Goal: Transaction & Acquisition: Purchase product/service

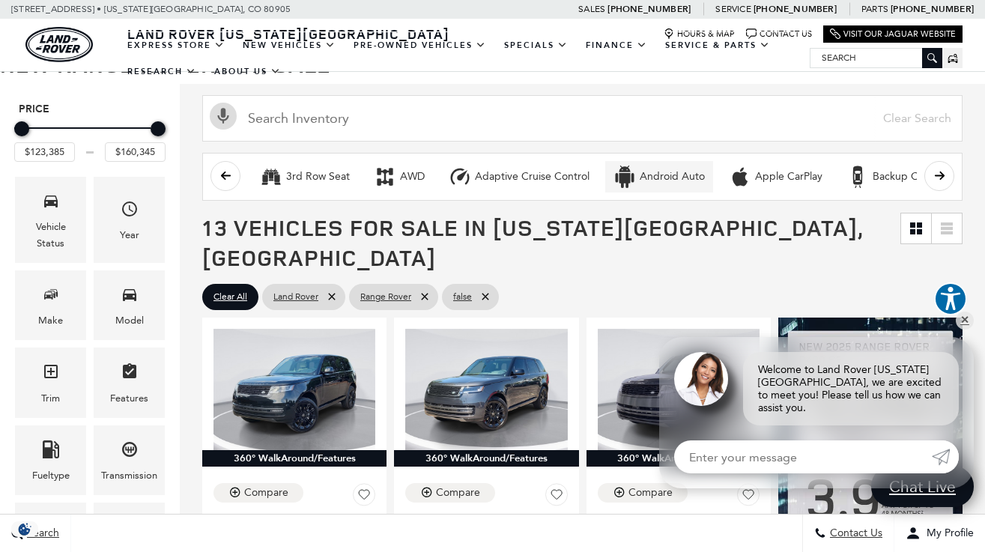
scroll to position [144, 0]
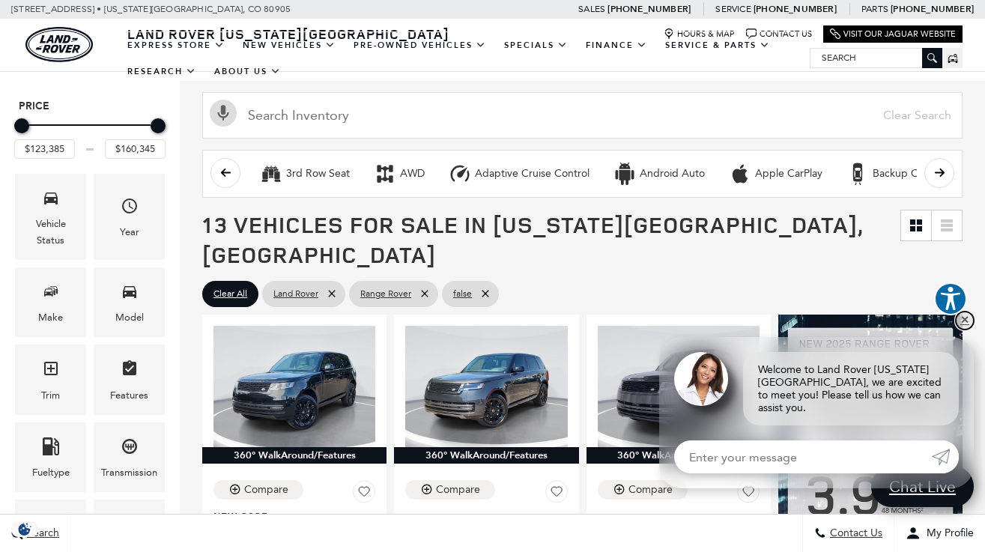
click at [961, 330] on link "✕" at bounding box center [965, 321] width 18 height 18
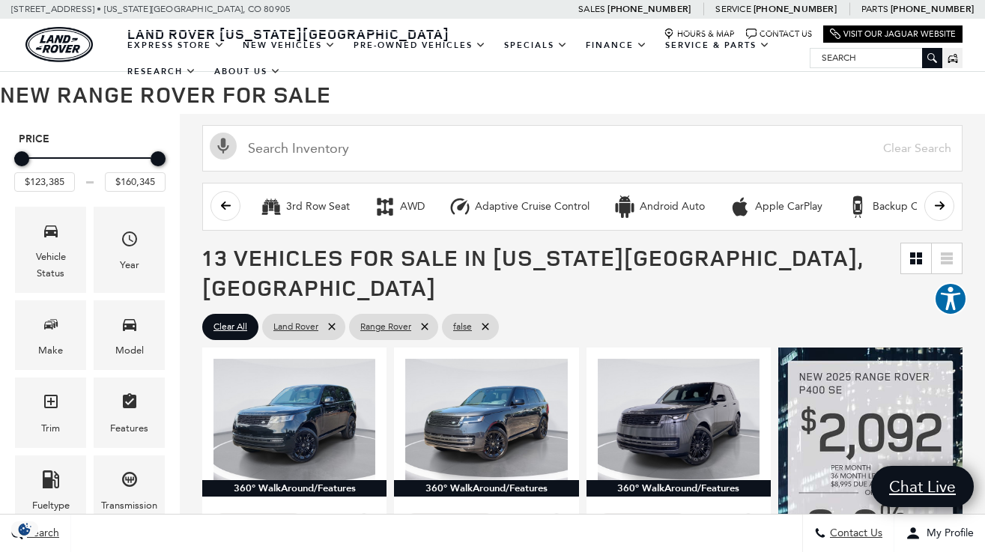
scroll to position [121, 0]
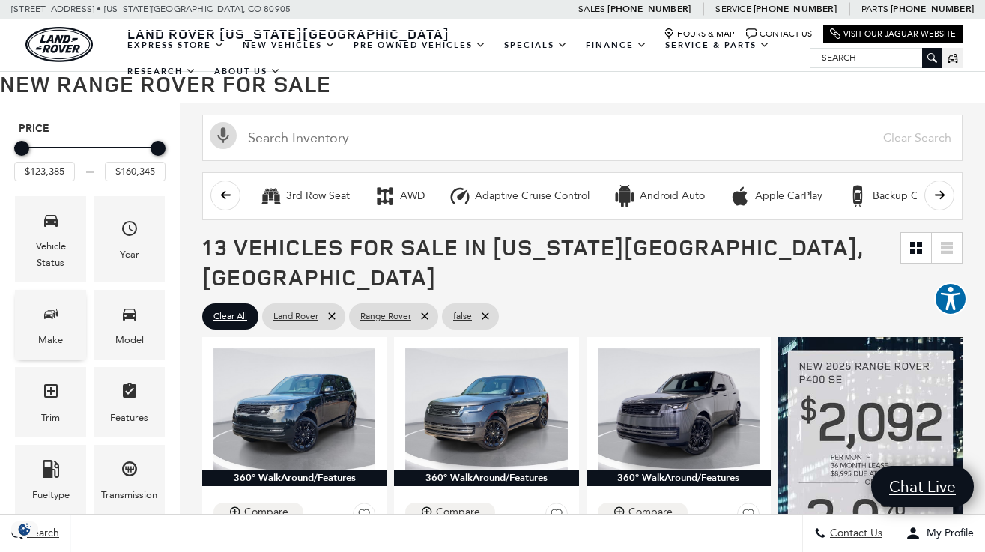
click at [57, 321] on icon "Make" at bounding box center [51, 314] width 18 height 18
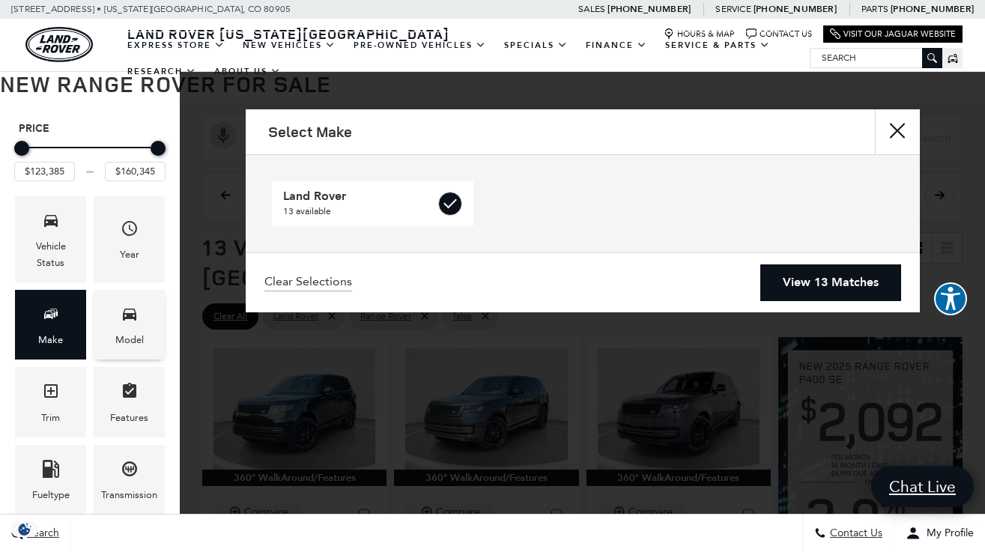
click at [134, 332] on div "Model" at bounding box center [129, 340] width 28 height 16
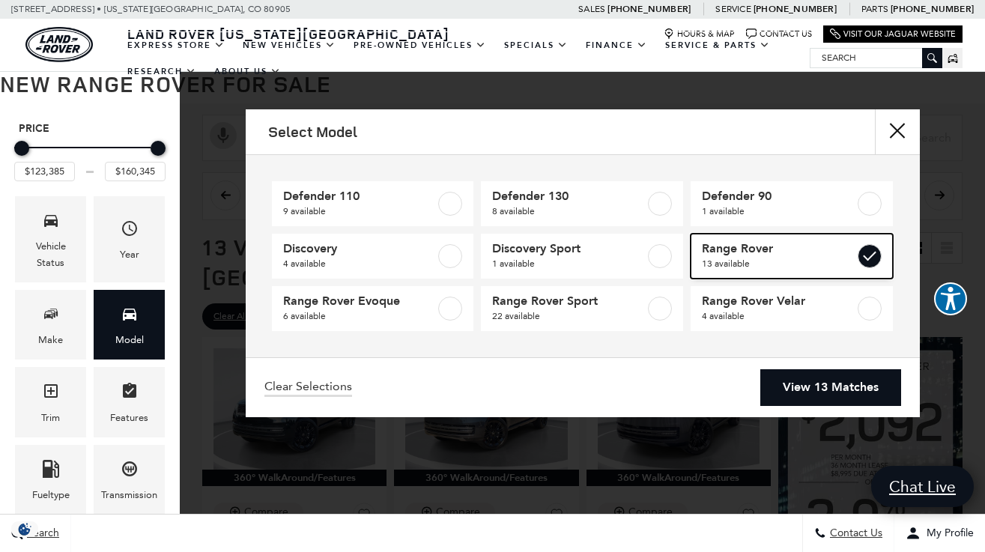
click at [870, 259] on label at bounding box center [870, 256] width 24 height 24
type input "$54,900"
type input "$171,555"
checkbox input "false"
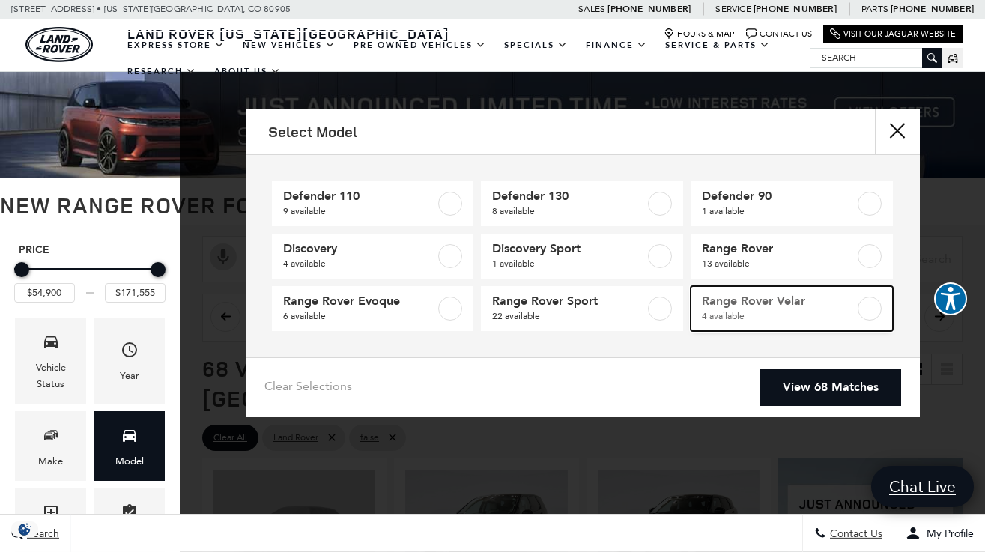
click at [874, 306] on label at bounding box center [870, 309] width 24 height 24
type input "$64,625"
type input "$78,500"
checkbox input "true"
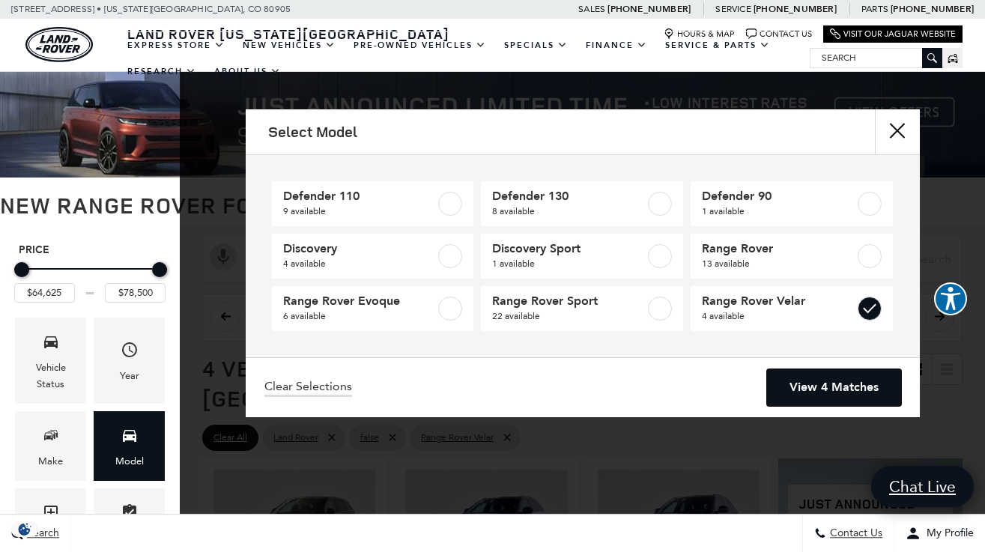
click at [808, 383] on link "View 4 Matches" at bounding box center [834, 387] width 134 height 37
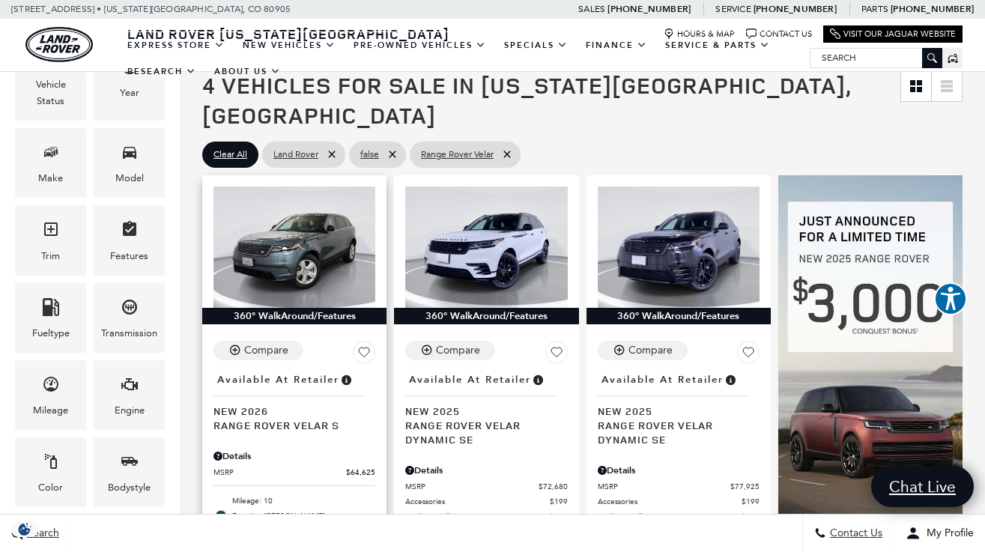
scroll to position [279, 0]
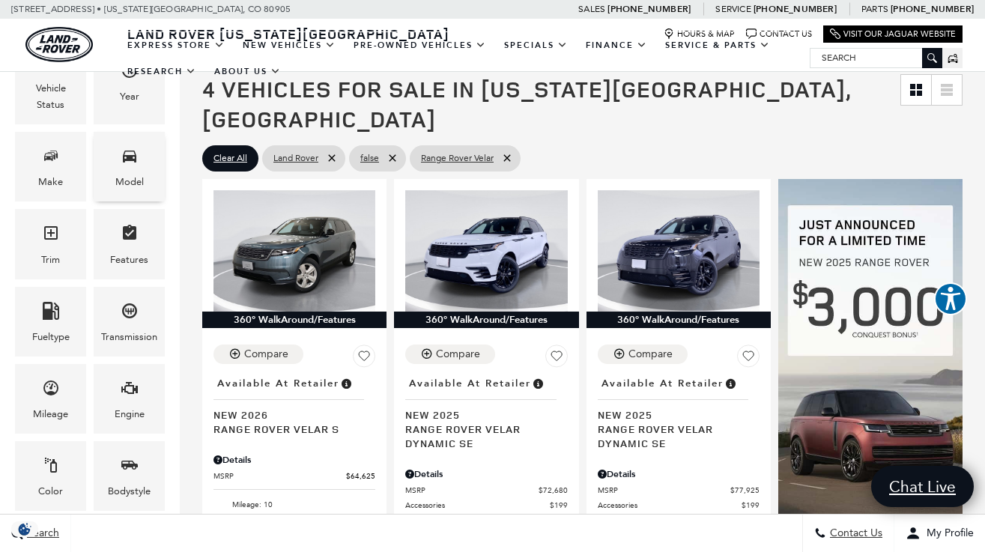
click at [128, 165] on span "Model" at bounding box center [130, 158] width 18 height 31
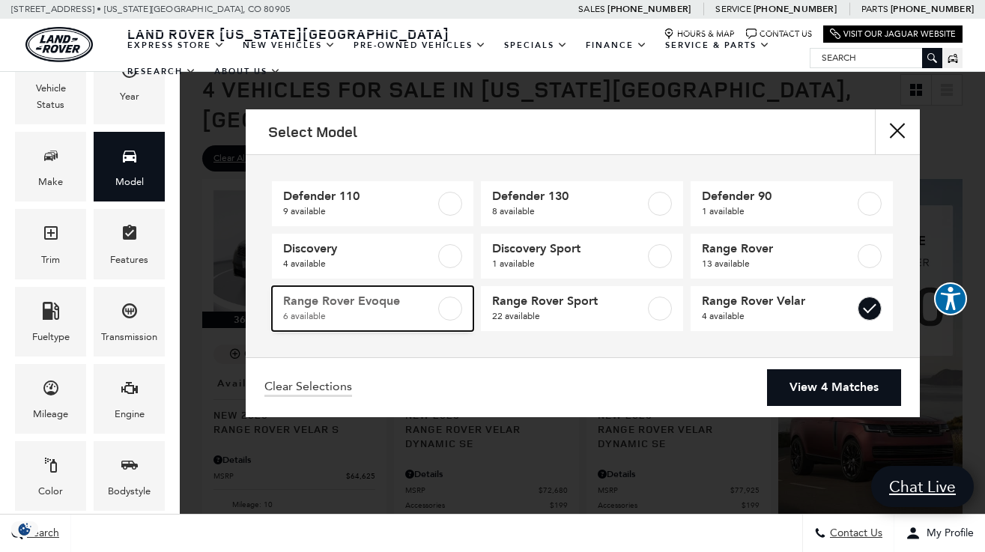
click at [450, 307] on label at bounding box center [450, 309] width 24 height 24
type input "$54,900"
checkbox input "true"
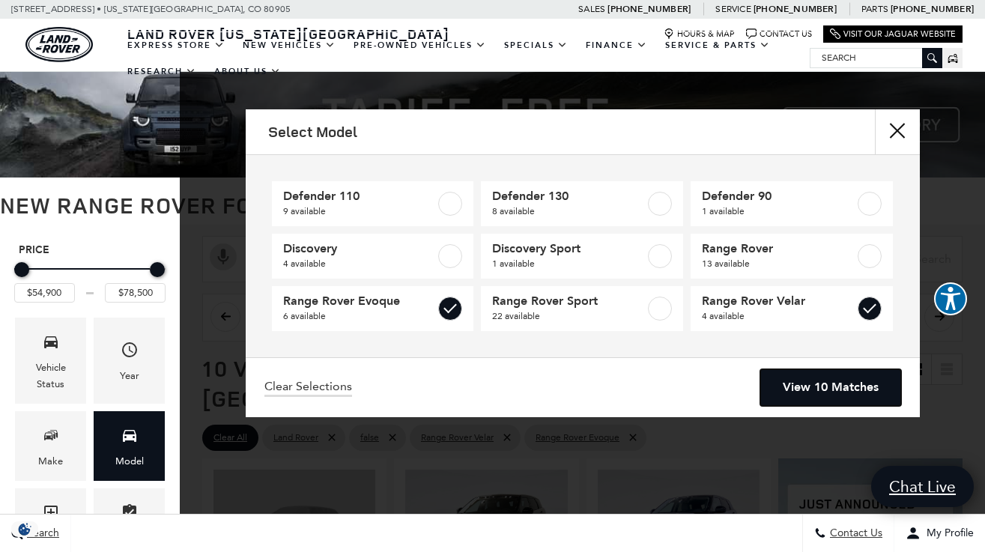
click at [819, 385] on link "View 10 Matches" at bounding box center [831, 387] width 141 height 37
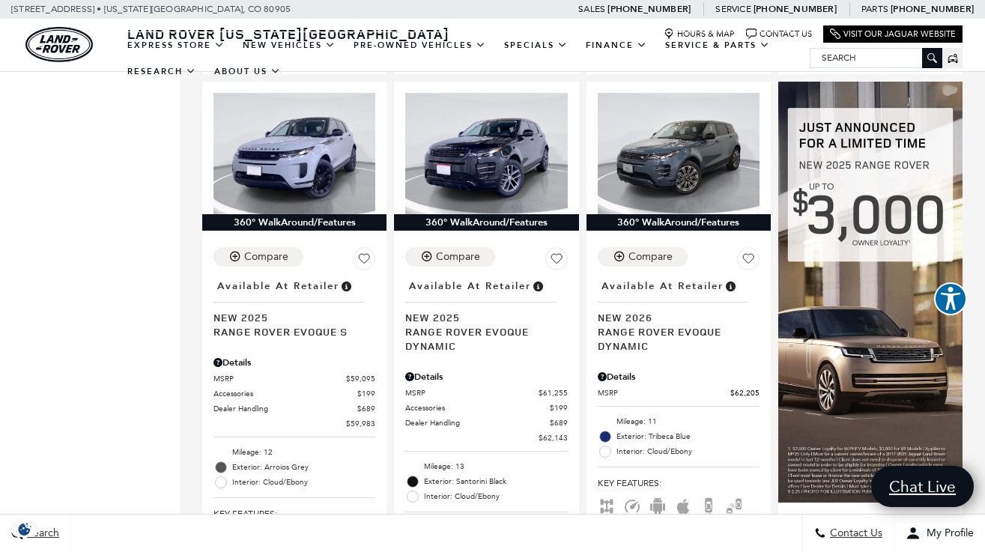
scroll to position [954, 0]
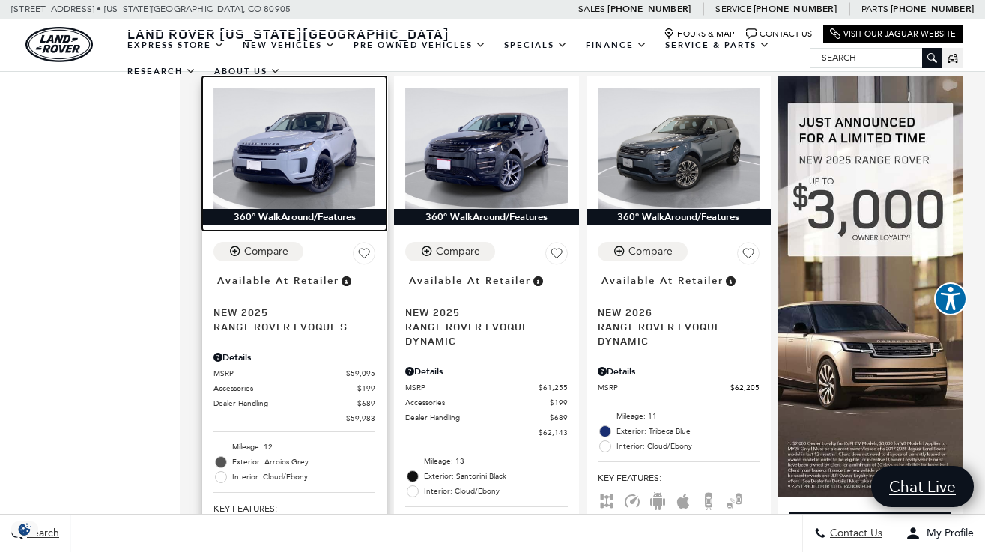
click at [296, 106] on img at bounding box center [295, 148] width 162 height 121
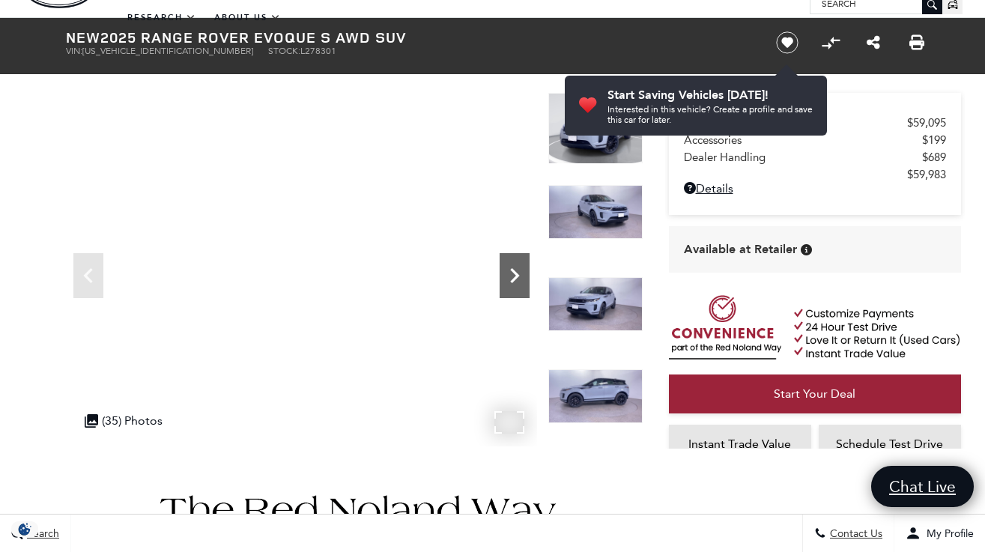
click at [518, 274] on icon "Next" at bounding box center [514, 275] width 9 height 15
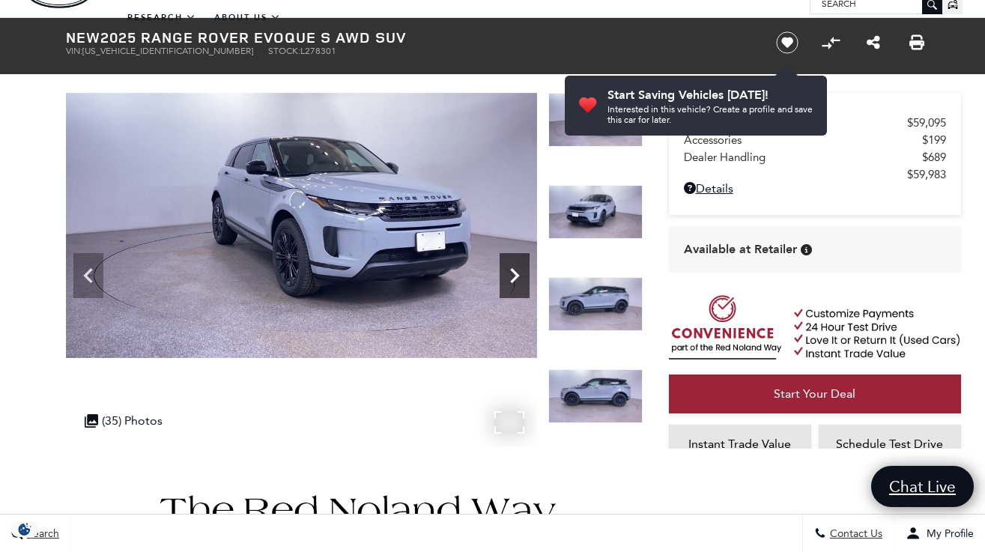
click at [518, 274] on icon "Next" at bounding box center [514, 275] width 9 height 15
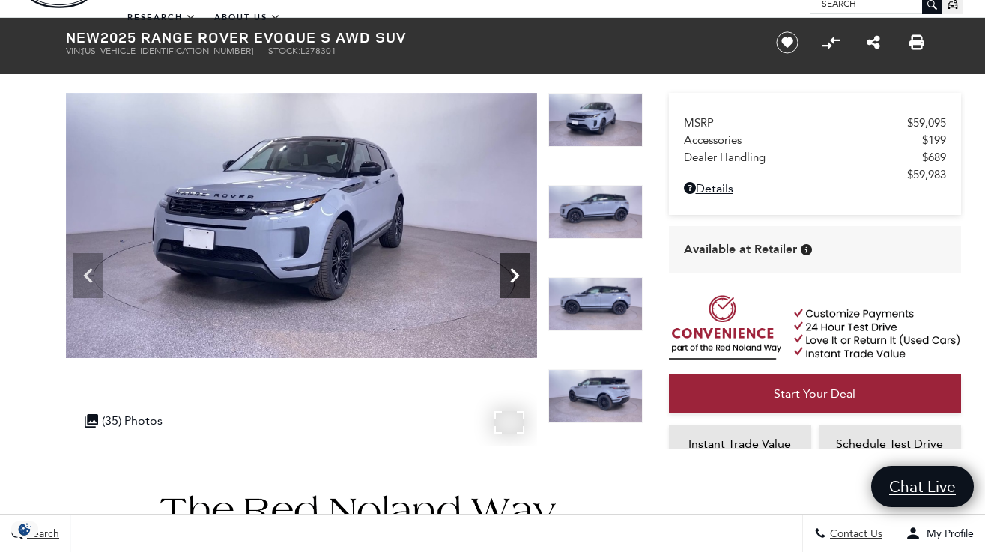
click at [518, 274] on icon "Next" at bounding box center [514, 275] width 9 height 15
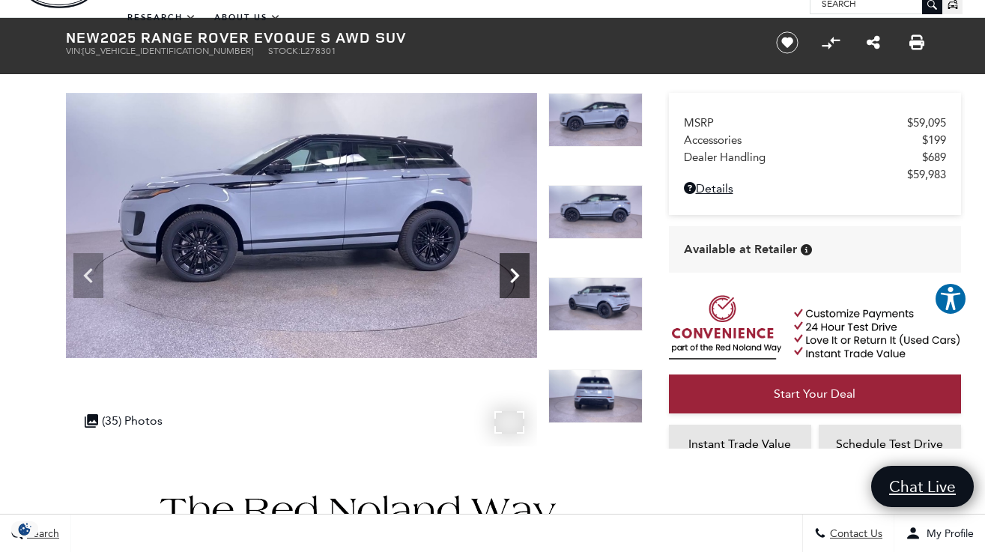
click at [518, 274] on icon "Next" at bounding box center [514, 275] width 9 height 15
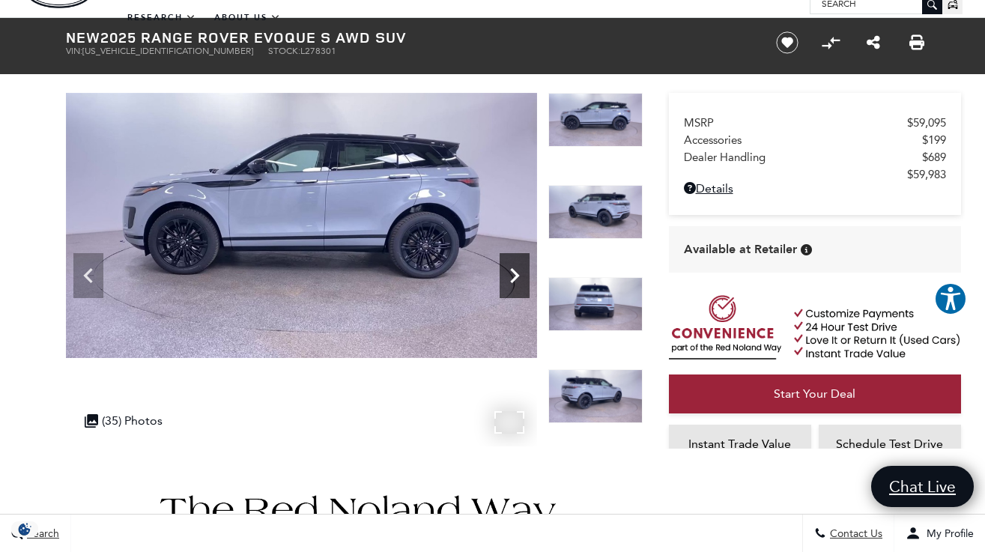
click at [518, 274] on icon "Next" at bounding box center [514, 275] width 9 height 15
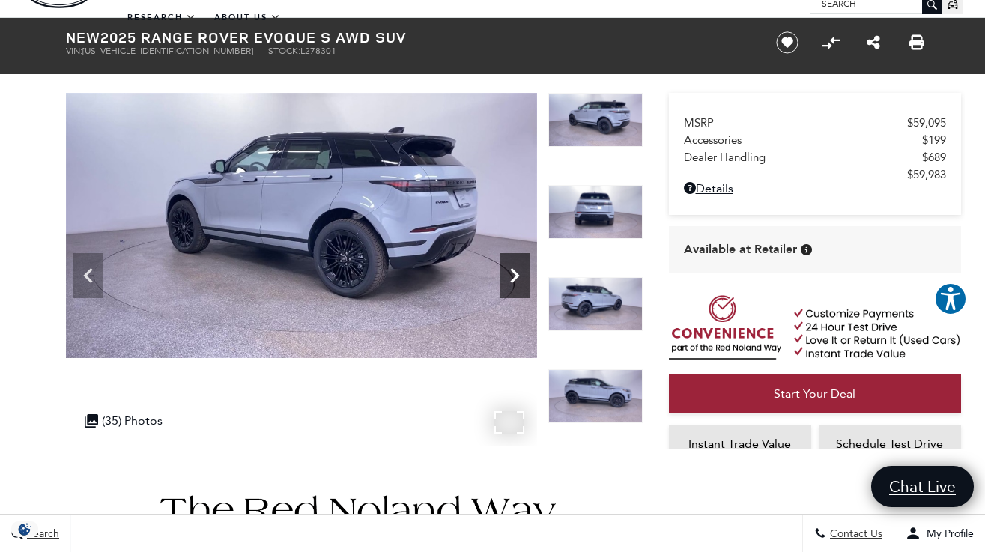
click at [518, 274] on icon "Next" at bounding box center [514, 275] width 9 height 15
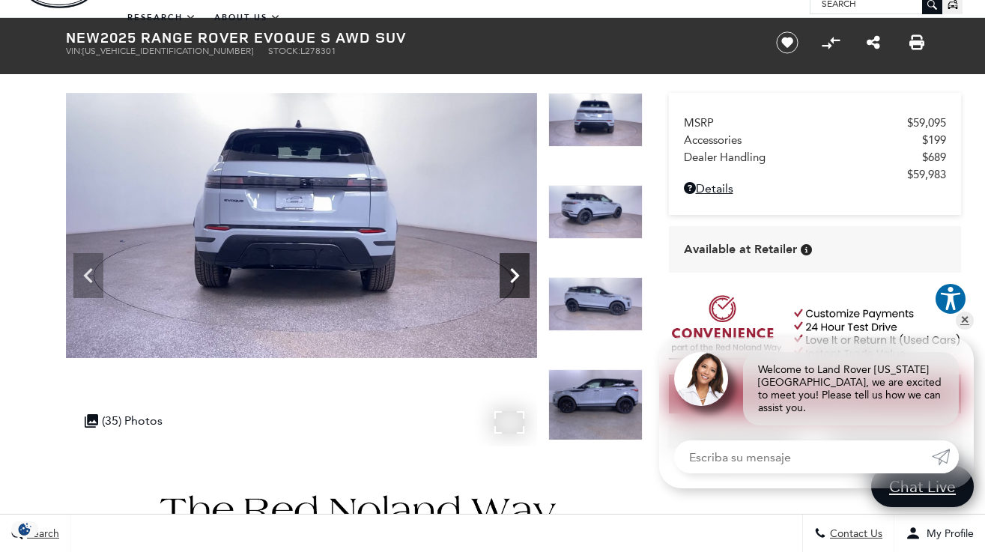
click at [518, 274] on icon "Next" at bounding box center [514, 275] width 9 height 15
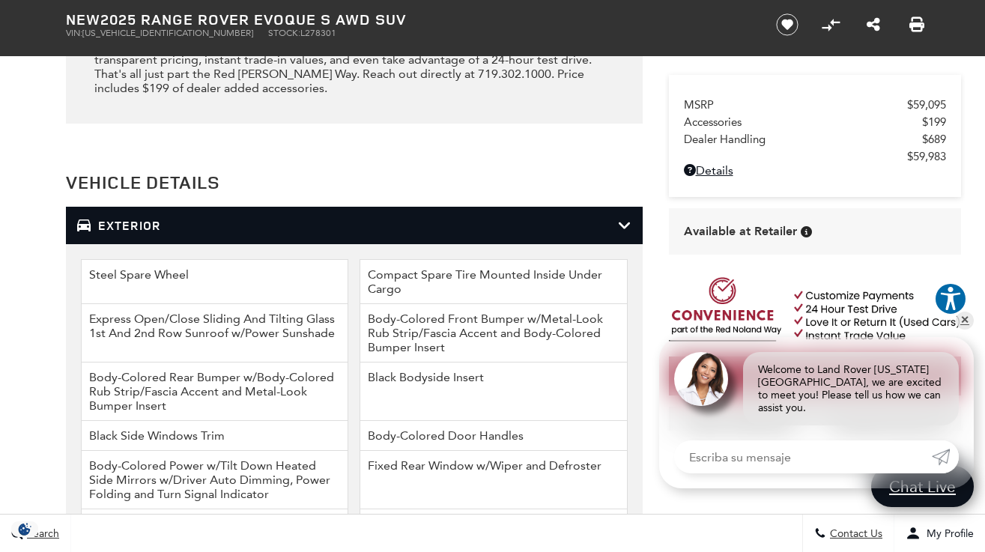
scroll to position [2095, 0]
